Goal: Task Accomplishment & Management: Use online tool/utility

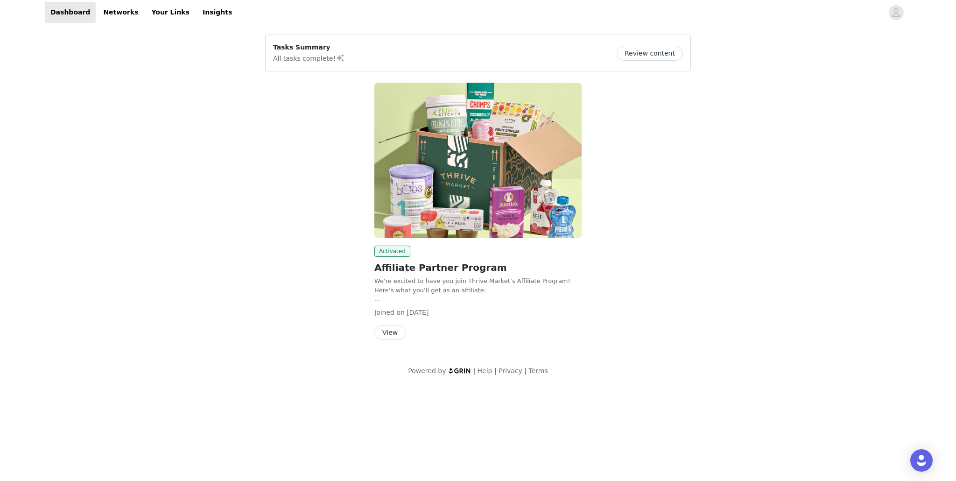
click at [385, 332] on button "View" at bounding box center [389, 332] width 31 height 15
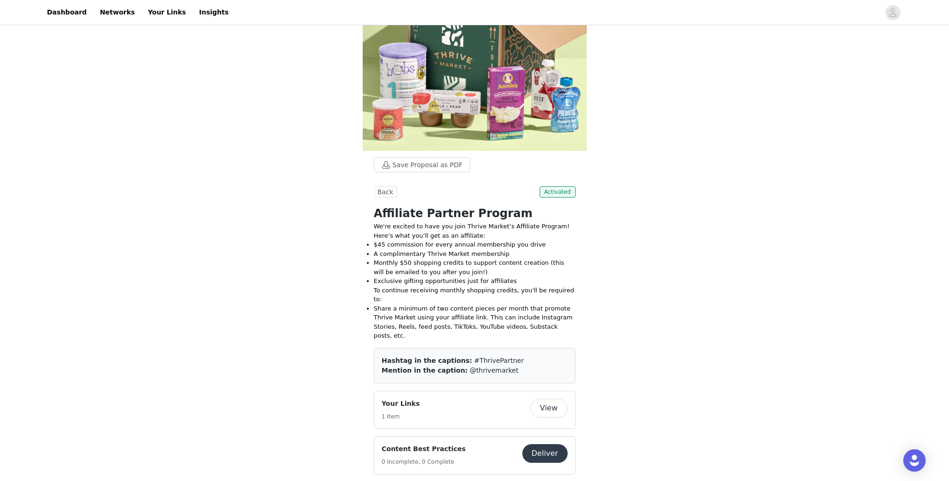
scroll to position [158, 0]
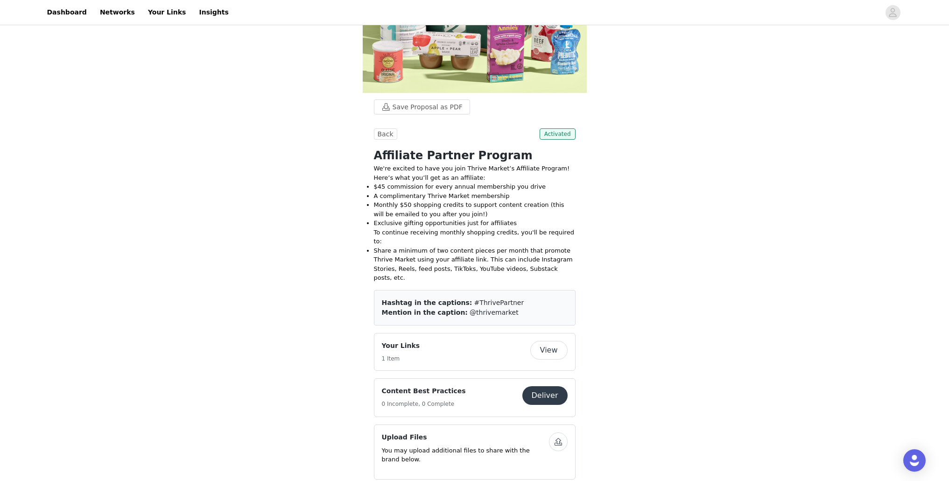
click at [553, 341] on button "View" at bounding box center [548, 350] width 37 height 19
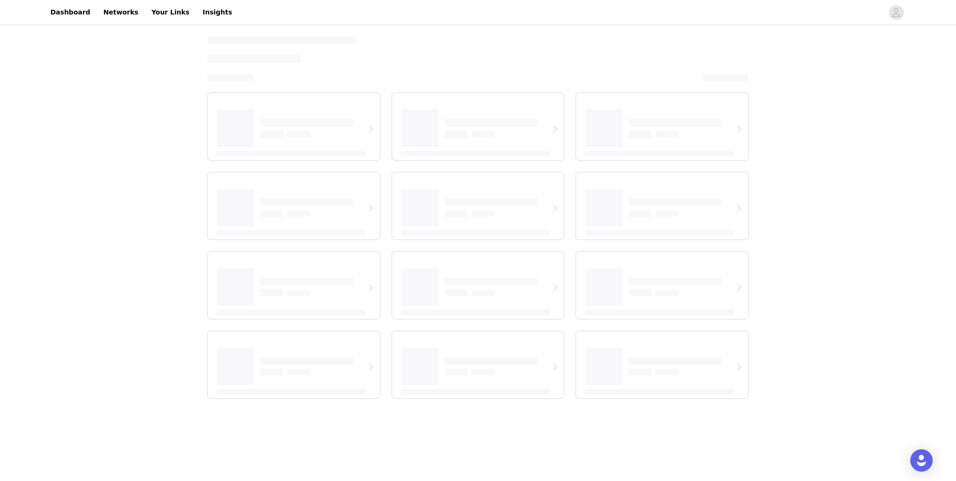
select select "12"
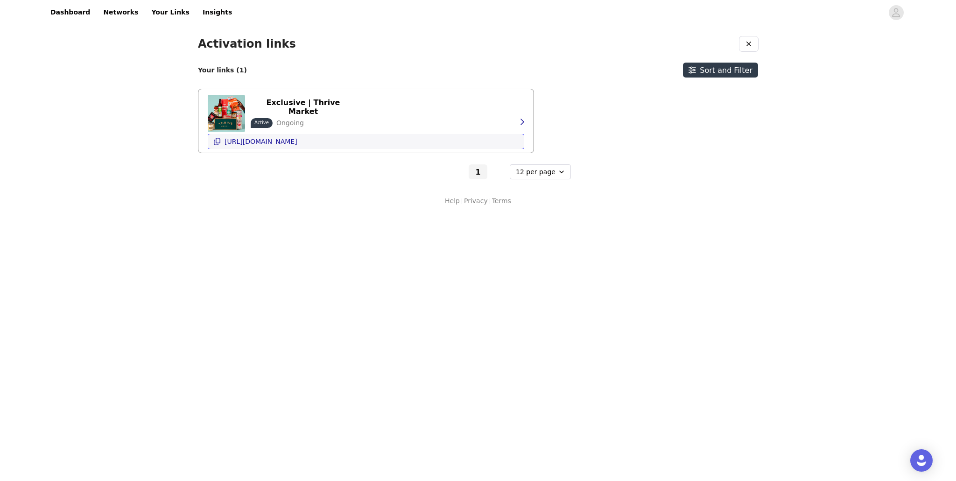
click at [218, 141] on icon "button" at bounding box center [216, 141] width 7 height 7
click at [551, 174] on select "6 per page 12 per page 24 per page" at bounding box center [540, 171] width 61 height 15
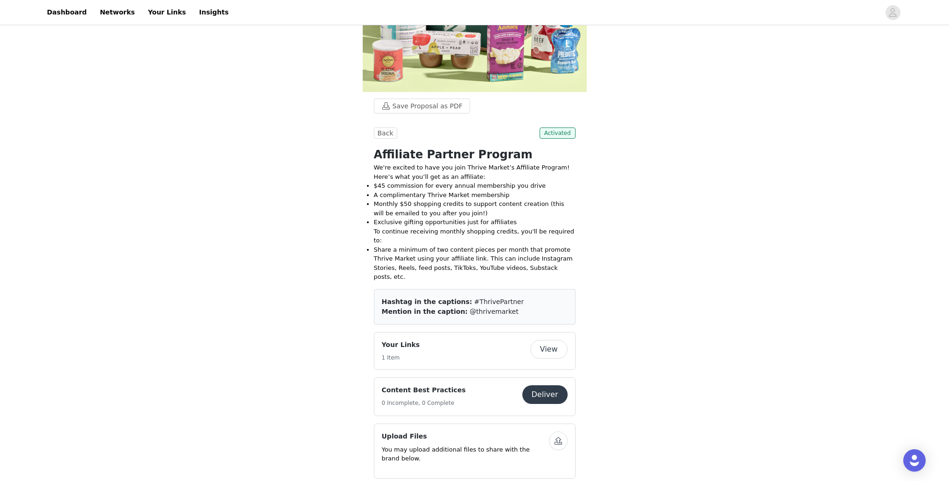
scroll to position [172, 0]
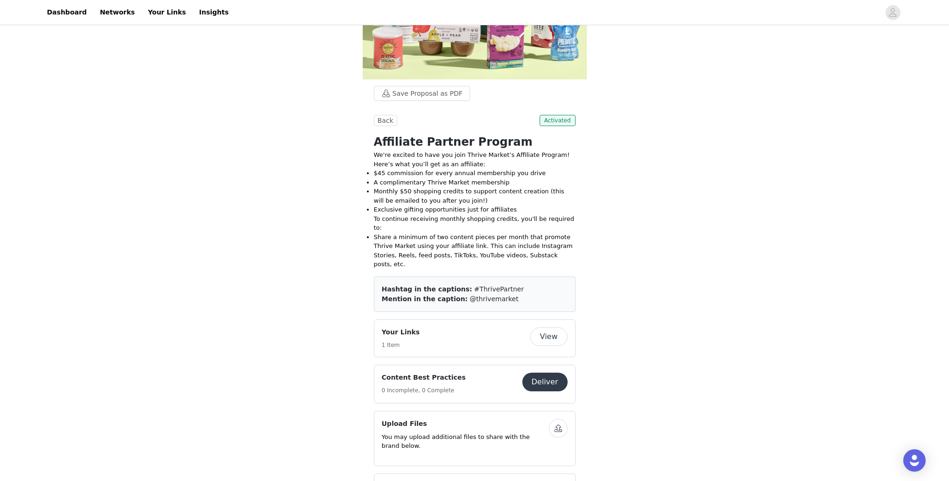
click at [539, 372] on button "Deliver" at bounding box center [544, 381] width 45 height 19
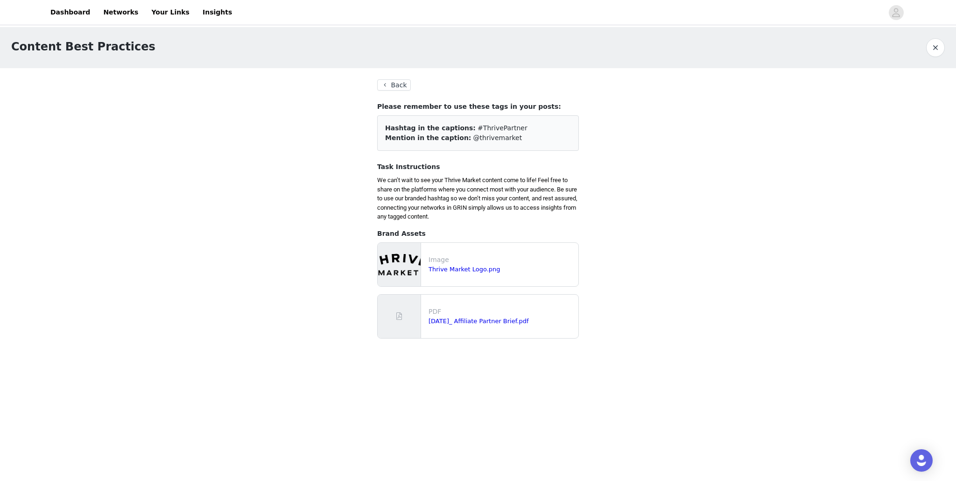
drag, startPoint x: 384, startPoint y: 81, endPoint x: 576, endPoint y: 74, distance: 192.4
click at [503, 69] on section "Back Please remember to use these tags in your posts: Hashtag in the captions: …" at bounding box center [478, 212] width 224 height 289
drag, startPoint x: 502, startPoint y: 138, endPoint x: 463, endPoint y: 129, distance: 40.3
click at [463, 129] on div "Hashtag in the captions: #ThrivePartner Mention in the caption: @thrivemarket" at bounding box center [478, 132] width 202 height 35
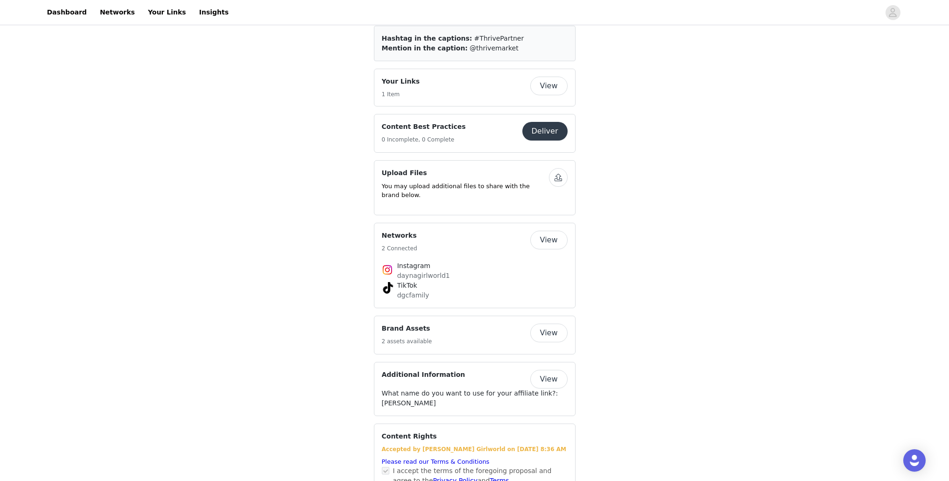
scroll to position [441, 0]
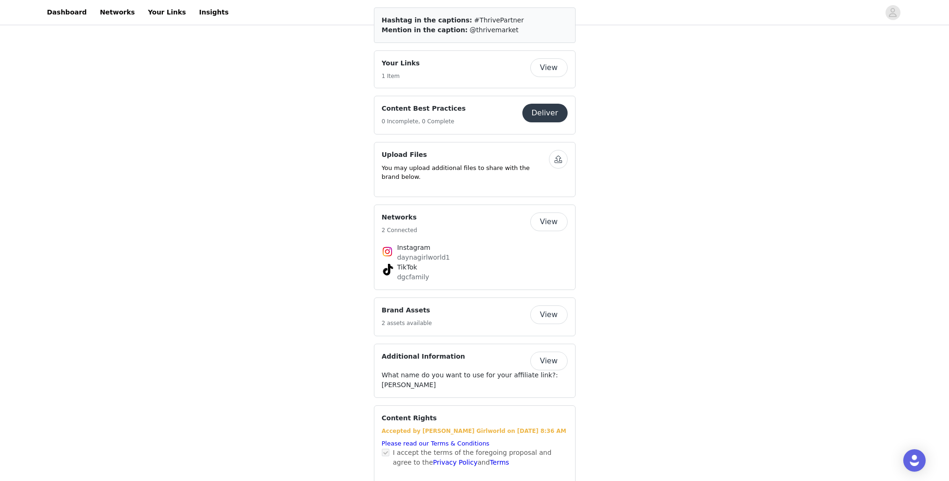
click at [546, 351] on button "View" at bounding box center [548, 360] width 37 height 19
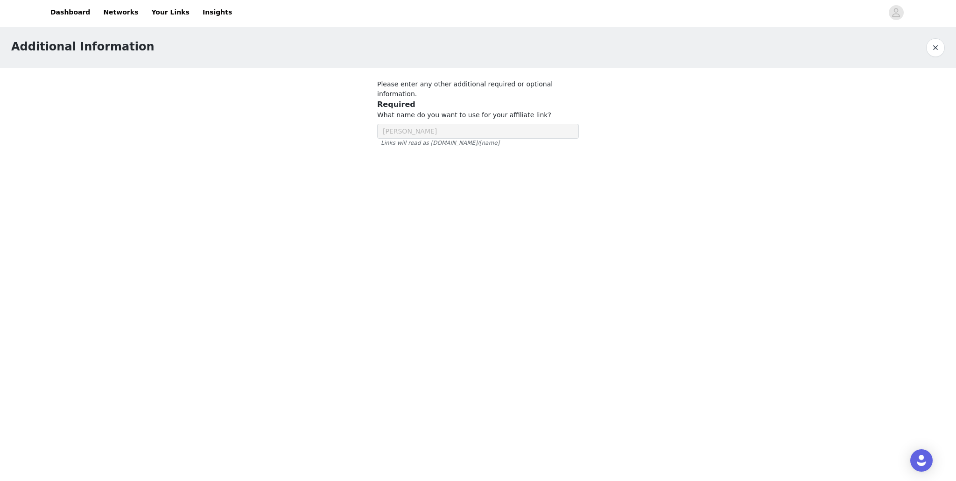
click at [417, 118] on div at bounding box center [478, 122] width 224 height 108
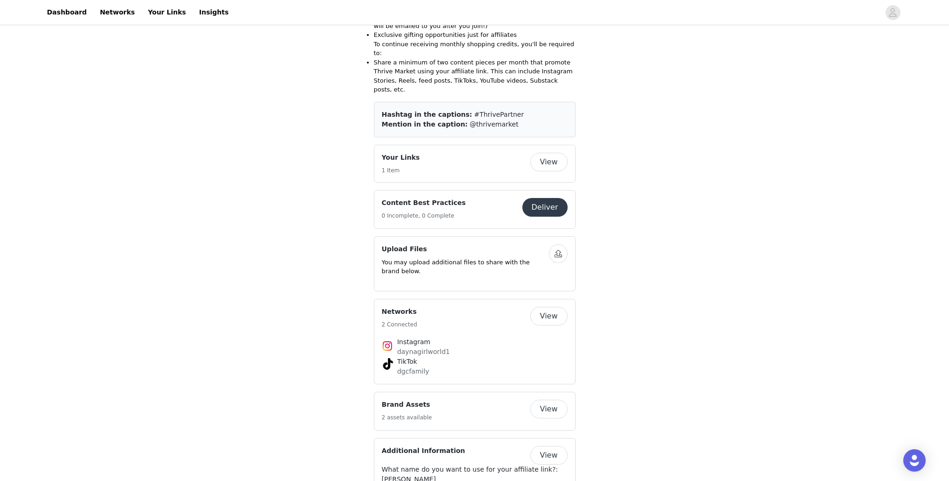
scroll to position [421, 0]
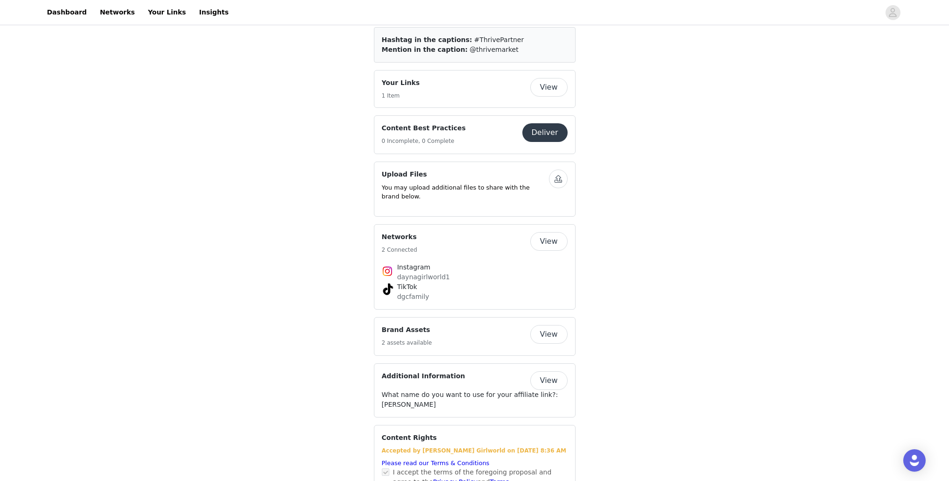
click at [541, 325] on button "View" at bounding box center [548, 334] width 37 height 19
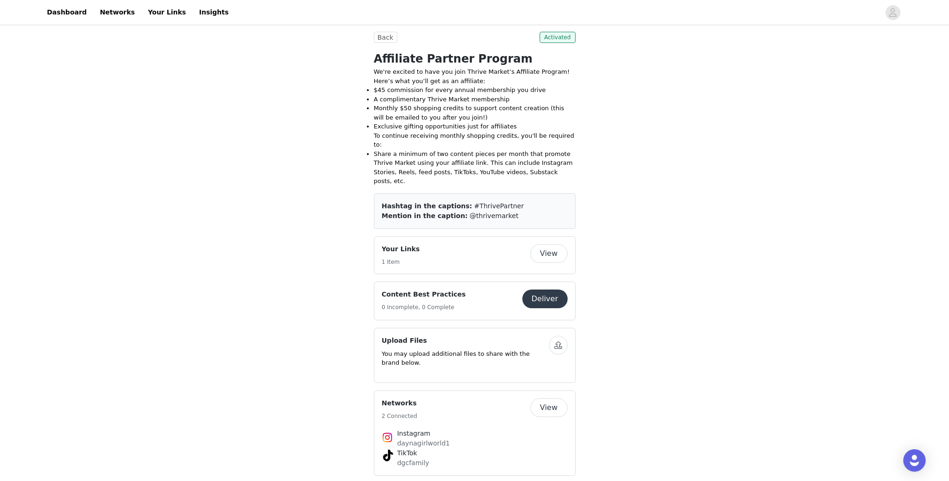
scroll to position [82, 0]
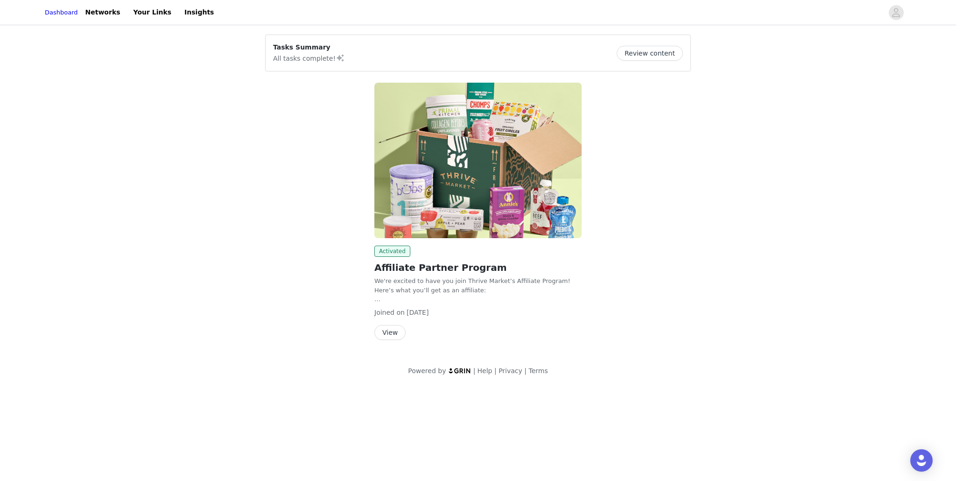
click at [652, 56] on button "Review content" at bounding box center [650, 53] width 66 height 15
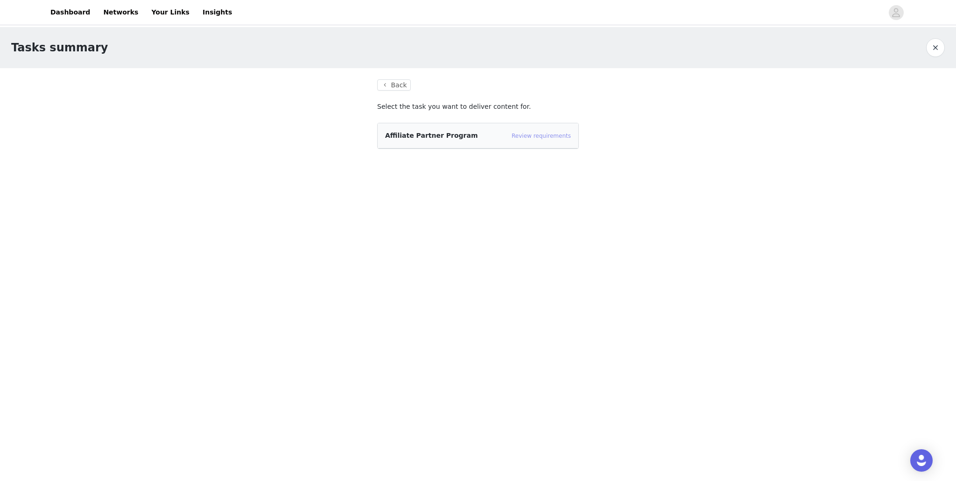
click at [531, 137] on link "Review requirements" at bounding box center [541, 136] width 59 height 7
click at [393, 87] on button "Back" at bounding box center [394, 84] width 34 height 11
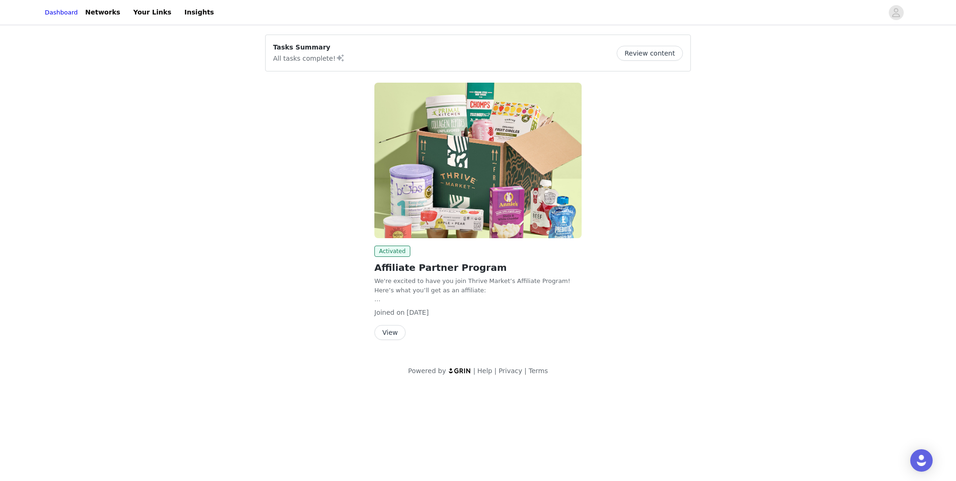
click at [384, 330] on button "View" at bounding box center [389, 332] width 31 height 15
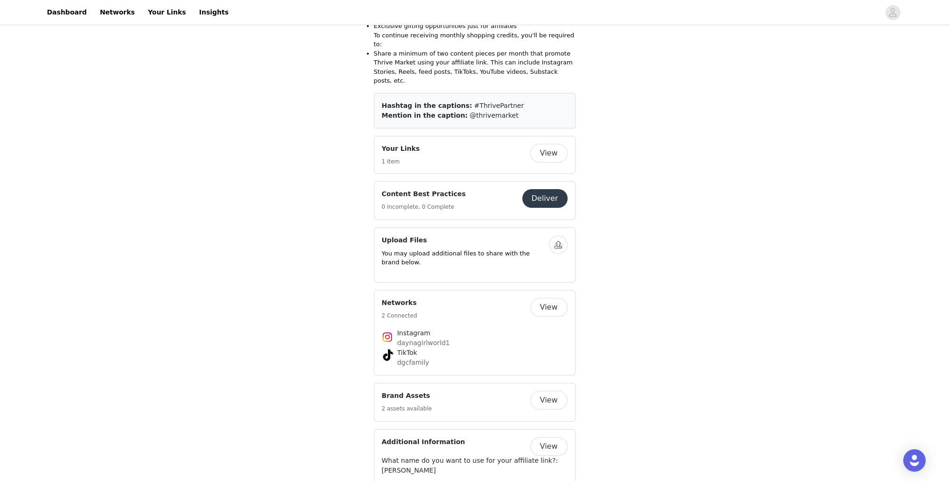
scroll to position [441, 0]
